Goal: Information Seeking & Learning: Find contact information

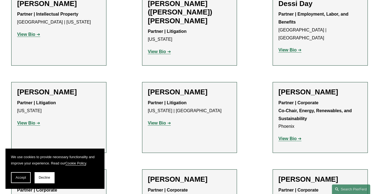
scroll to position [1694, 0]
click at [43, 176] on button "Decline" at bounding box center [45, 177] width 20 height 11
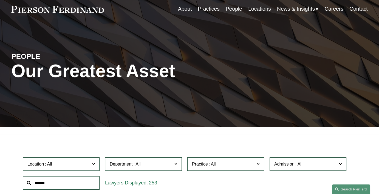
scroll to position [0, 0]
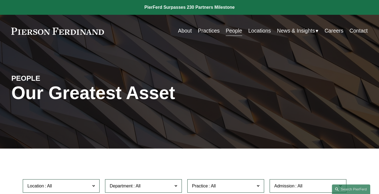
click at [180, 31] on link "About" at bounding box center [185, 31] width 14 height 11
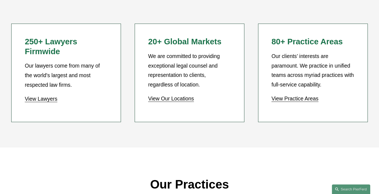
scroll to position [481, 0]
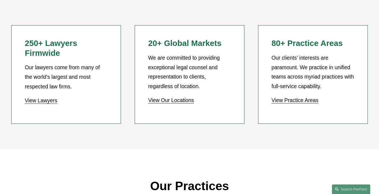
click at [45, 102] on link "View Lawyers" at bounding box center [41, 101] width 33 height 6
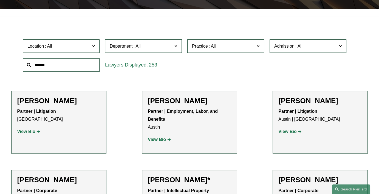
scroll to position [141, 0]
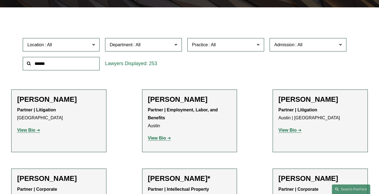
click at [68, 65] on input "text" at bounding box center [61, 63] width 77 height 13
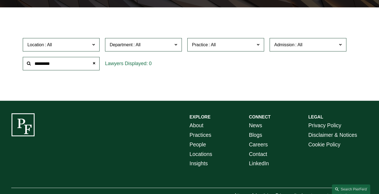
type input "*********"
click at [96, 46] on label "Location" at bounding box center [61, 44] width 77 height 13
click at [0, 0] on link "Washington, D.C." at bounding box center [0, 0] width 0 height 0
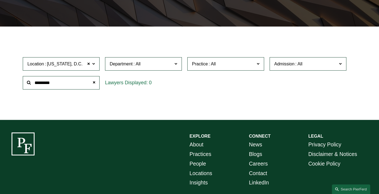
scroll to position [122, 0]
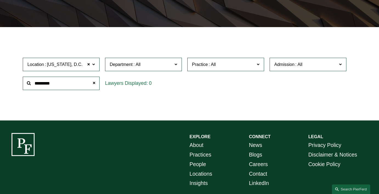
click at [68, 83] on input "*********" at bounding box center [61, 83] width 77 height 13
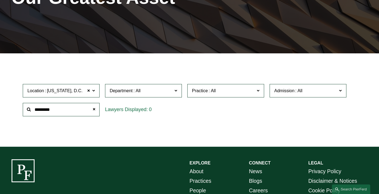
scroll to position [93, 0]
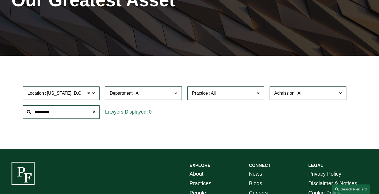
click at [94, 93] on span at bounding box center [93, 93] width 3 height 7
click at [152, 140] on div "Filter Location Washington, D.C. Washington, D.C. All Atlanta Austin Boston Cha…" at bounding box center [189, 107] width 379 height 86
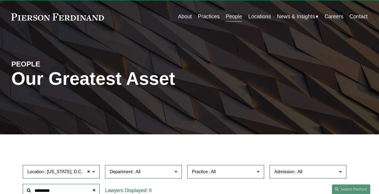
scroll to position [13, 0]
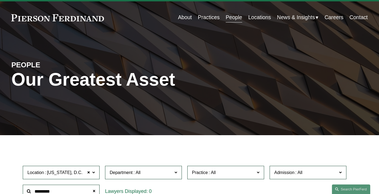
click at [180, 17] on link "About" at bounding box center [185, 17] width 14 height 11
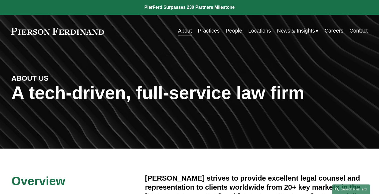
click at [232, 31] on link "People" at bounding box center [233, 31] width 16 height 11
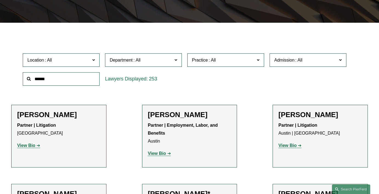
scroll to position [133, 0]
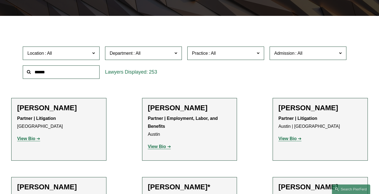
click at [54, 72] on input "text" at bounding box center [61, 71] width 77 height 13
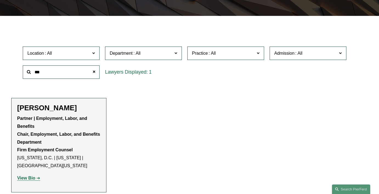
type input "***"
click at [29, 178] on strong "View Bio" at bounding box center [26, 178] width 18 height 5
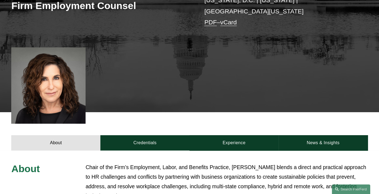
scroll to position [159, 0]
